Goal: Task Accomplishment & Management: Manage account settings

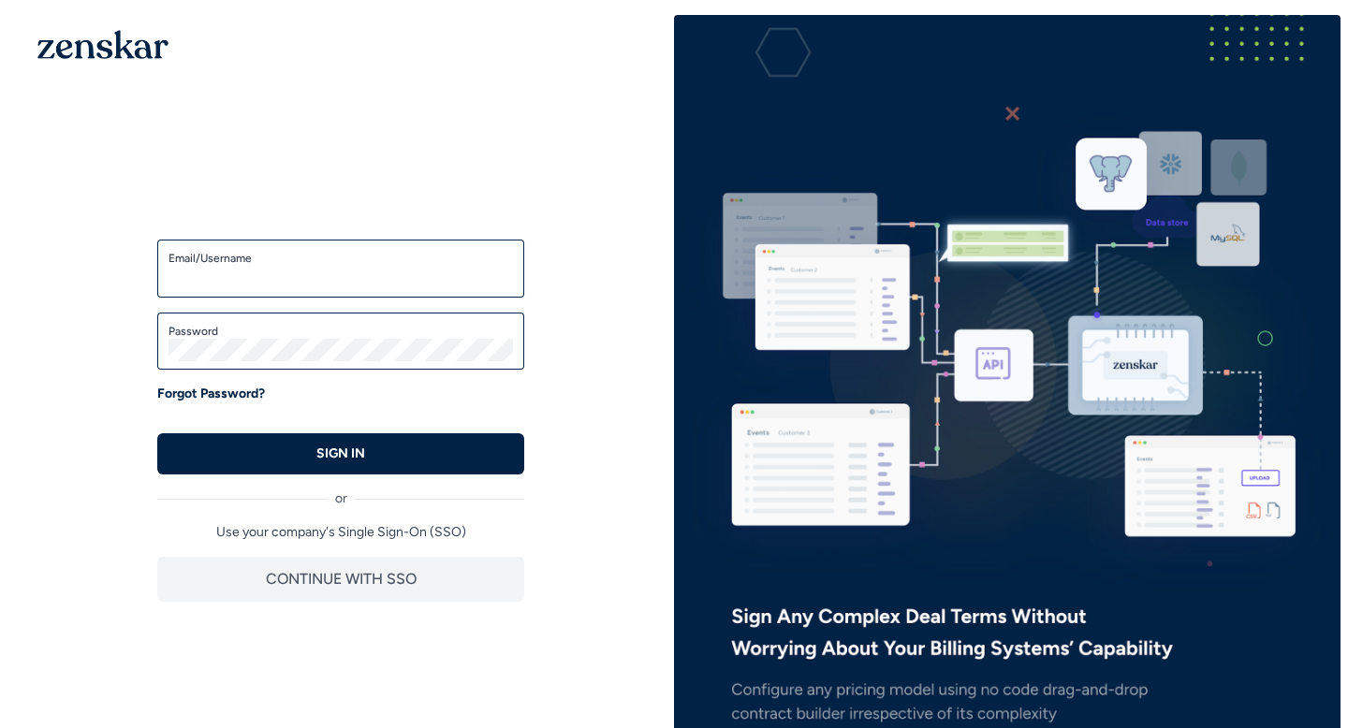
type input "**********"
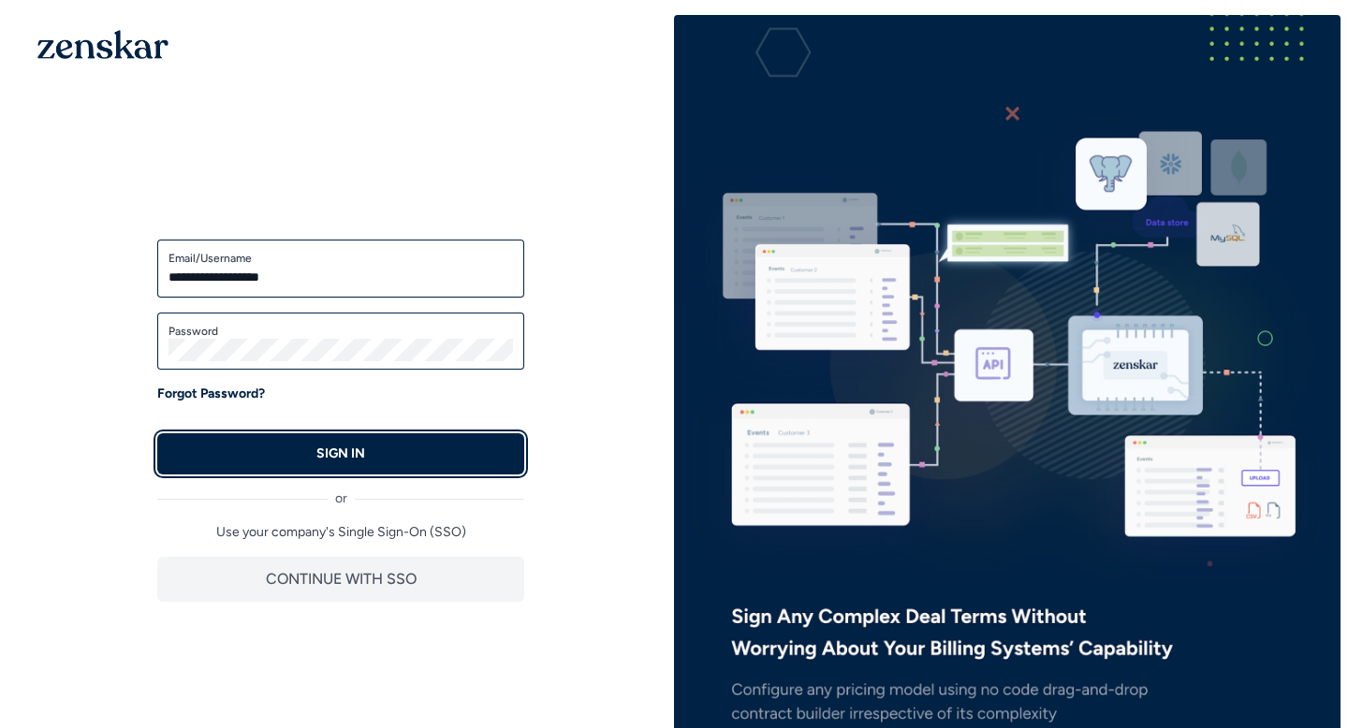
click at [340, 449] on p "SIGN IN" at bounding box center [340, 454] width 49 height 19
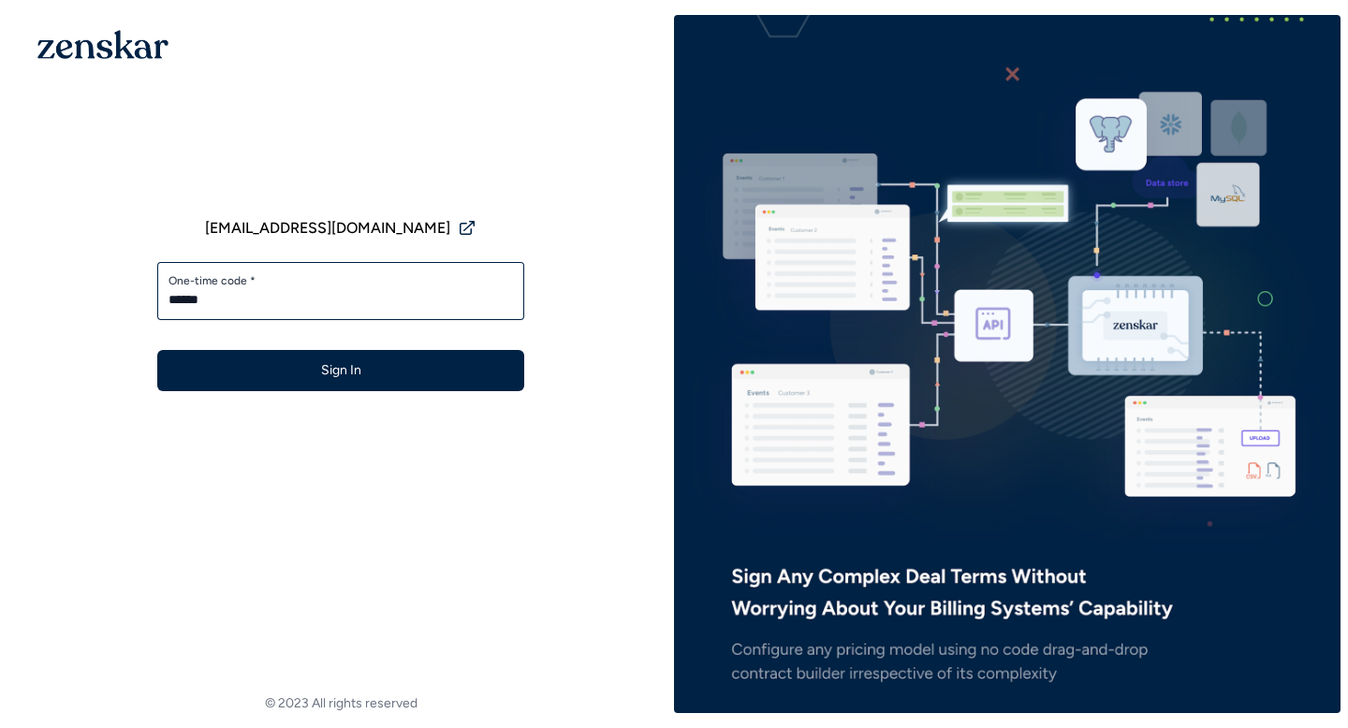
type input "******"
click at [157, 350] on button "Sign In" at bounding box center [340, 370] width 367 height 41
